Goal: Browse casually

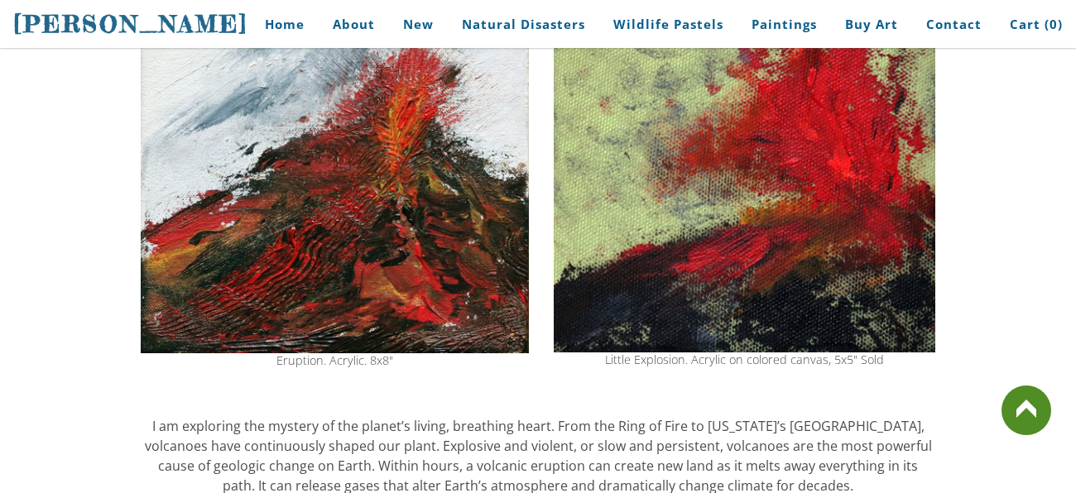
scroll to position [328, 0]
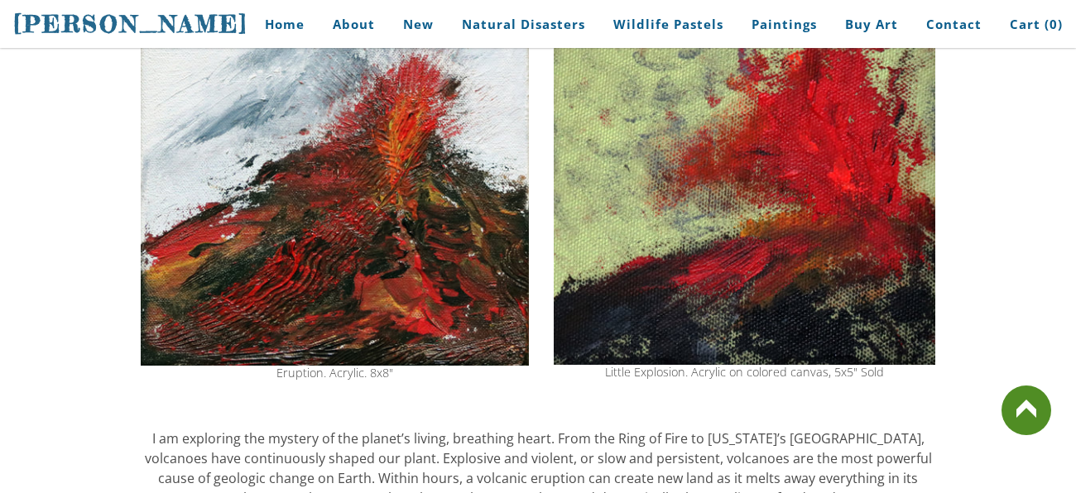
click at [1007, 417] on link at bounding box center [1027, 411] width 50 height 50
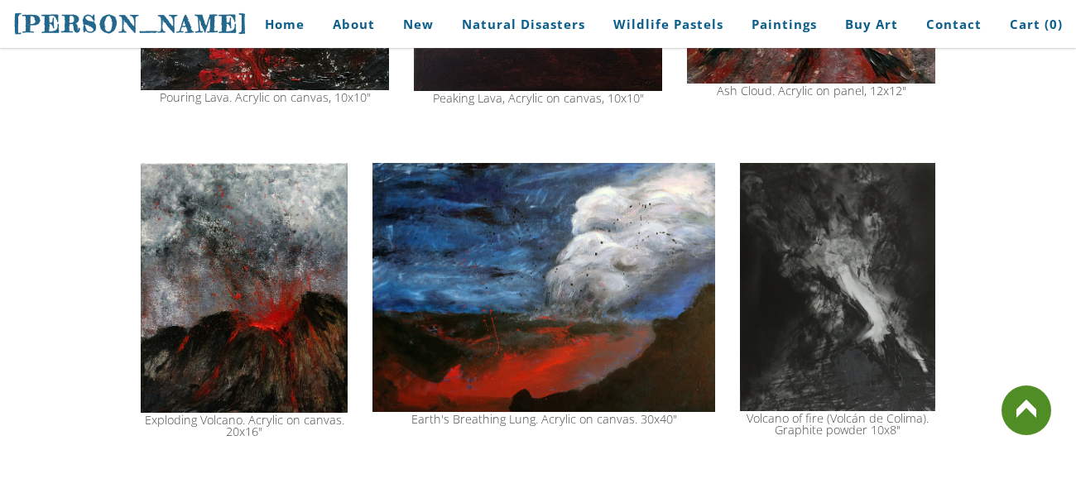
scroll to position [1484, 0]
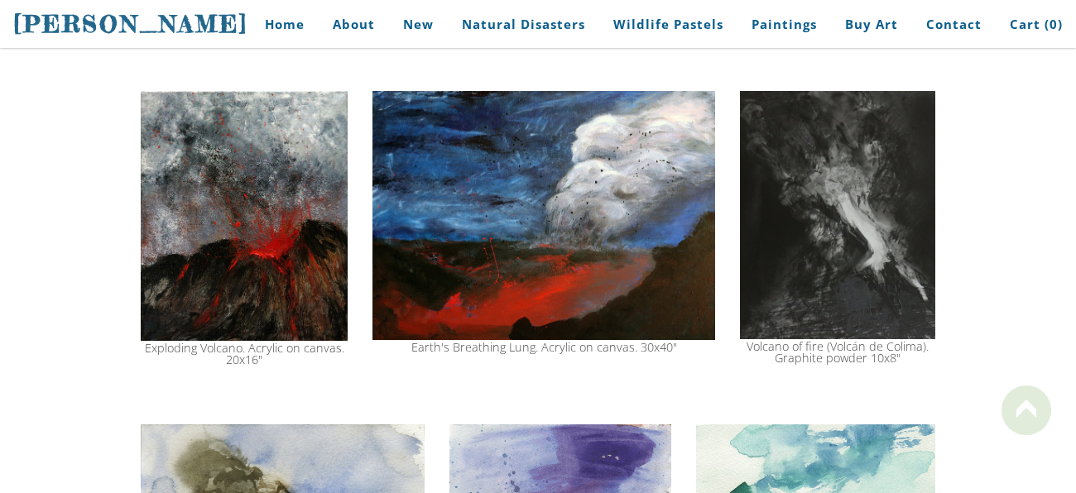
scroll to position [1555, 0]
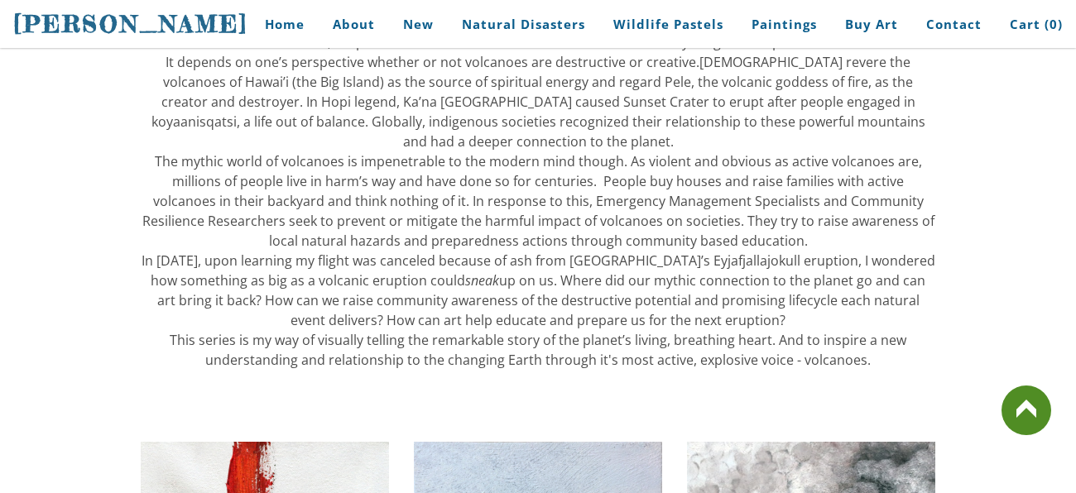
scroll to position [860, 0]
